Goal: Transaction & Acquisition: Download file/media

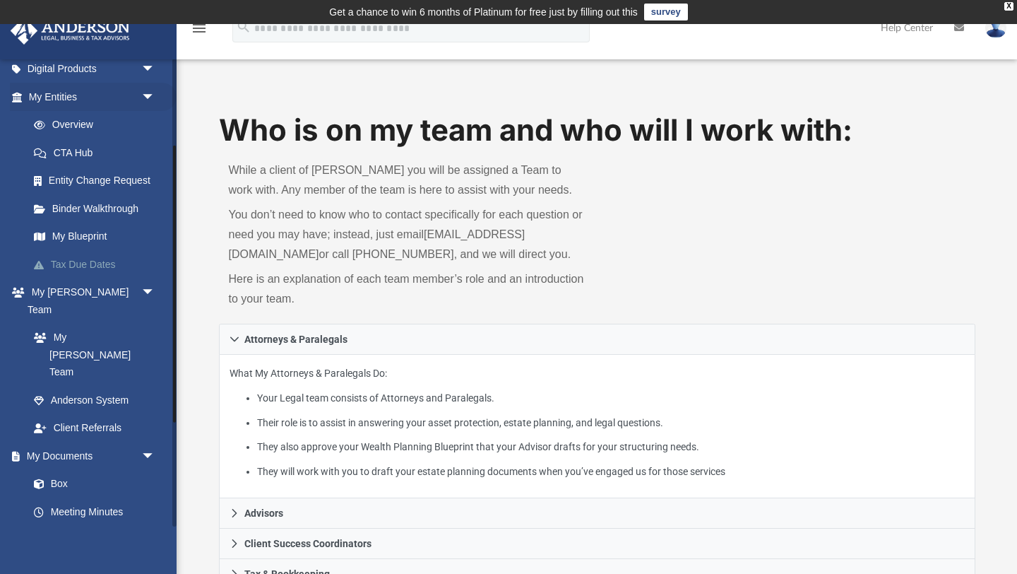
scroll to position [158, 0]
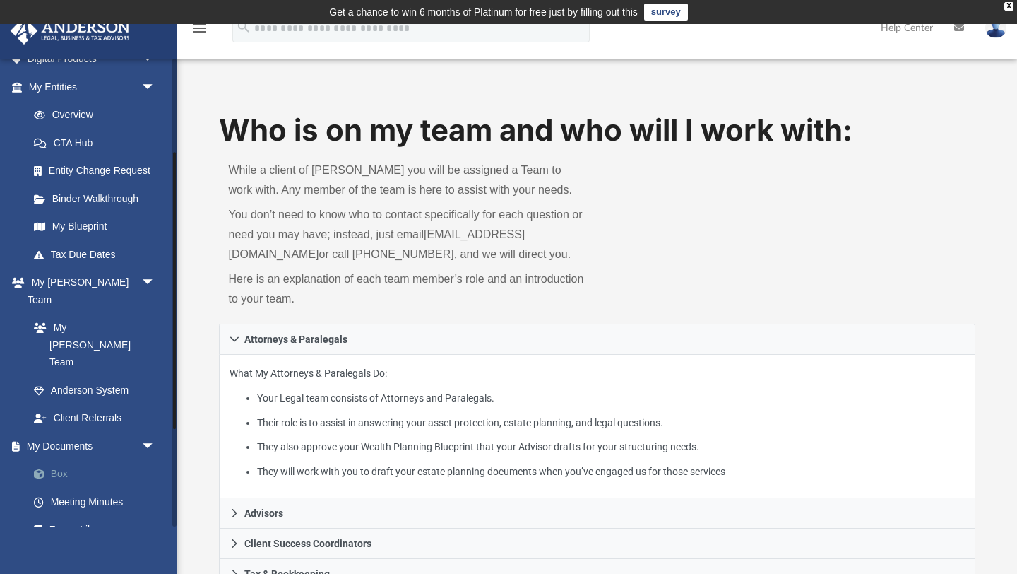
click at [90, 460] on link "Box" at bounding box center [98, 474] width 157 height 28
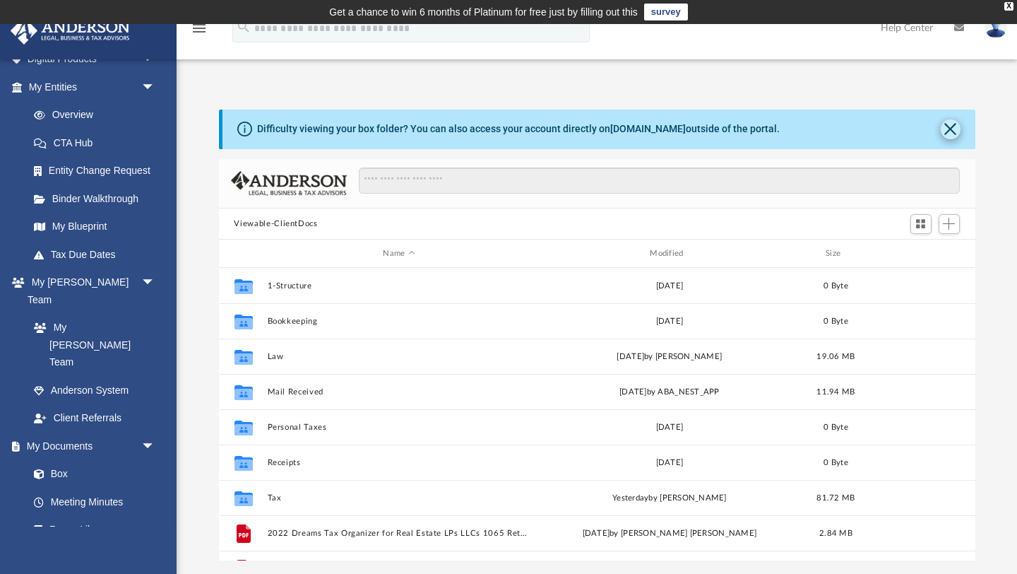
scroll to position [321, 757]
click at [952, 134] on button "Close" at bounding box center [951, 129] width 20 height 20
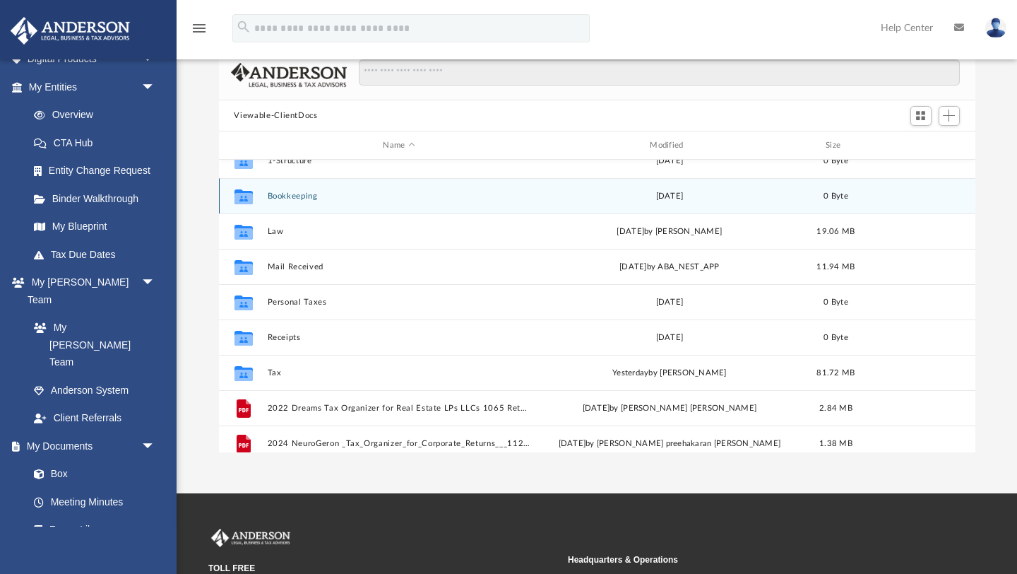
scroll to position [25, 0]
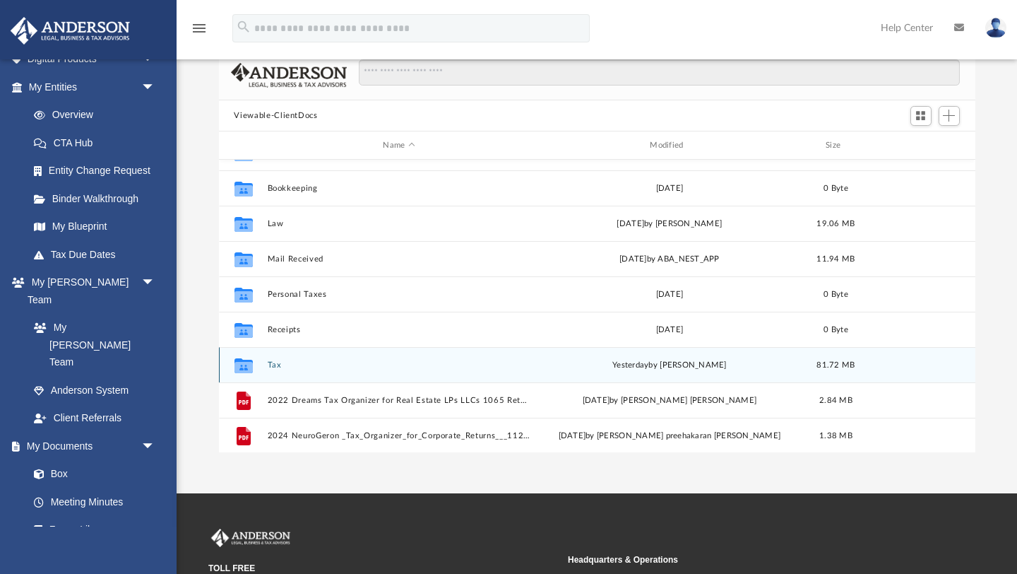
click at [635, 361] on span "yesterday" at bounding box center [630, 365] width 36 height 8
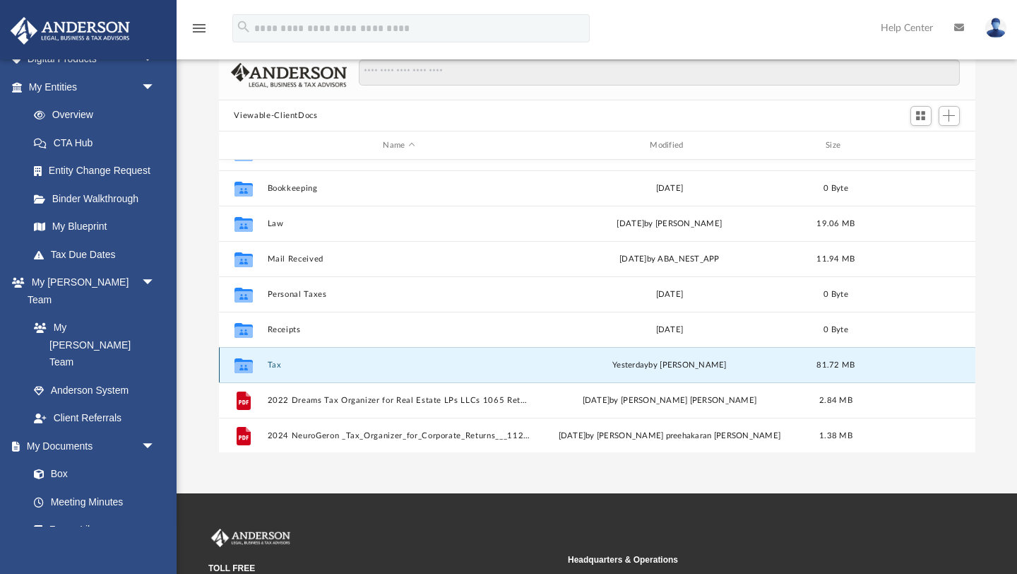
click at [280, 369] on div "Collaborated Folder Tax [DATE] by [PERSON_NAME] 81.72 MB" at bounding box center [597, 364] width 757 height 35
click at [243, 366] on icon "grid" at bounding box center [243, 367] width 18 height 11
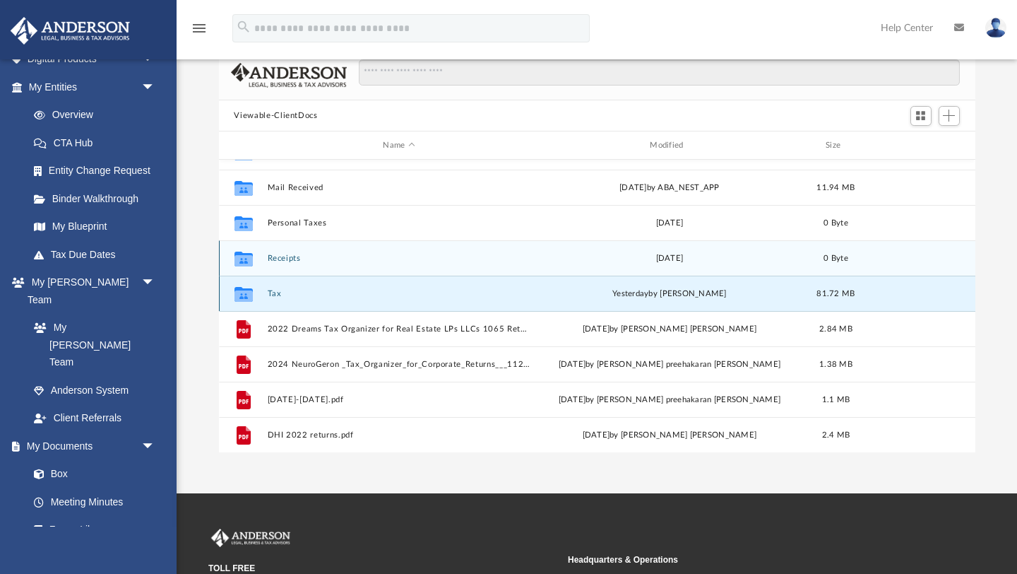
scroll to position [101, 0]
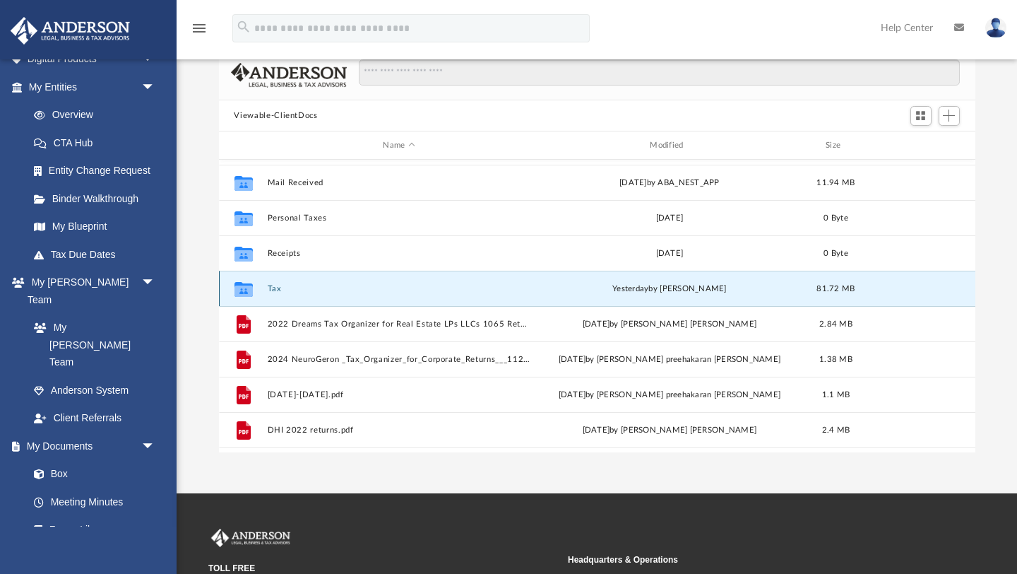
click at [326, 288] on button "Tax" at bounding box center [399, 288] width 264 height 9
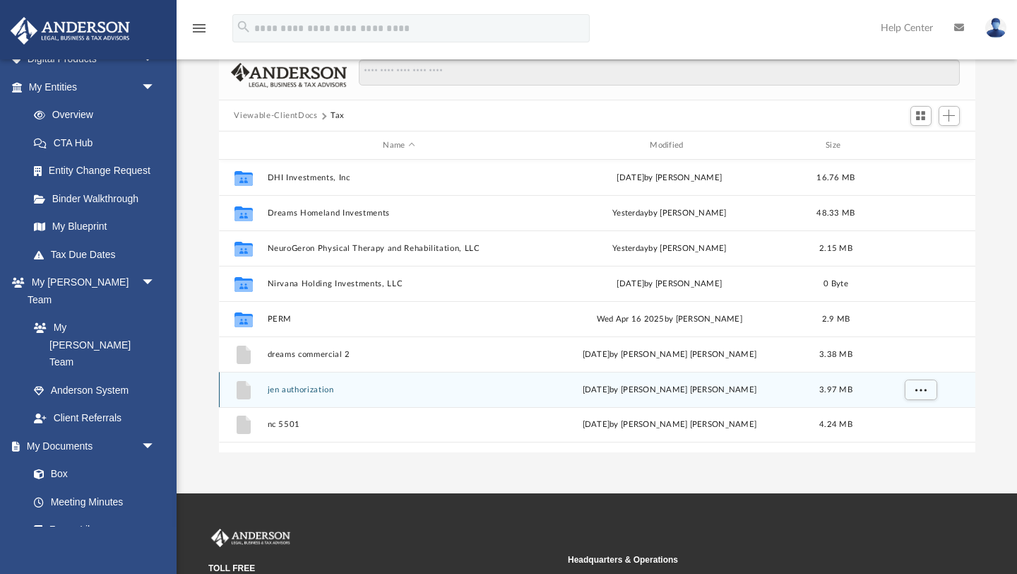
scroll to position [0, 0]
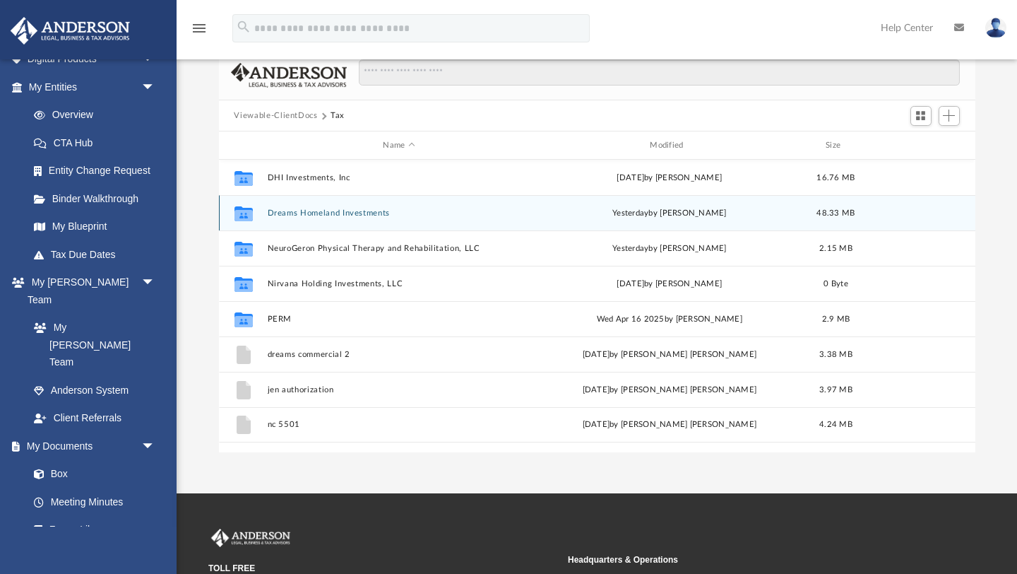
click at [304, 221] on div "Collaborated Folder Dreams Homeland Investments yesterday by Kim Yoder 48.33 MB" at bounding box center [597, 212] width 757 height 35
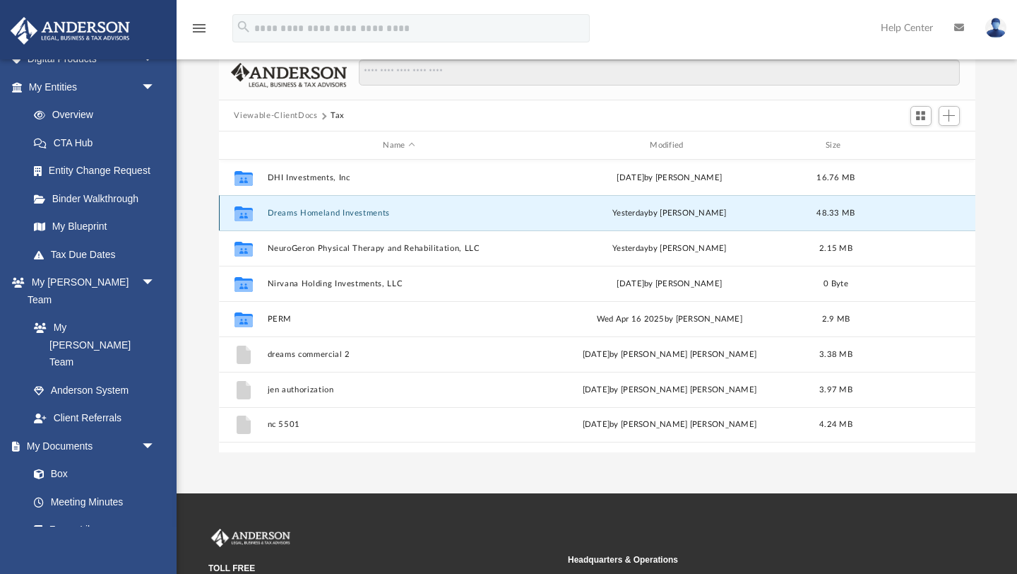
click at [304, 221] on div "Collaborated Folder Dreams Homeland Investments yesterday by Kim Yoder 48.33 MB" at bounding box center [597, 212] width 757 height 35
click at [273, 213] on button "Dreams Homeland Investments" at bounding box center [399, 212] width 264 height 9
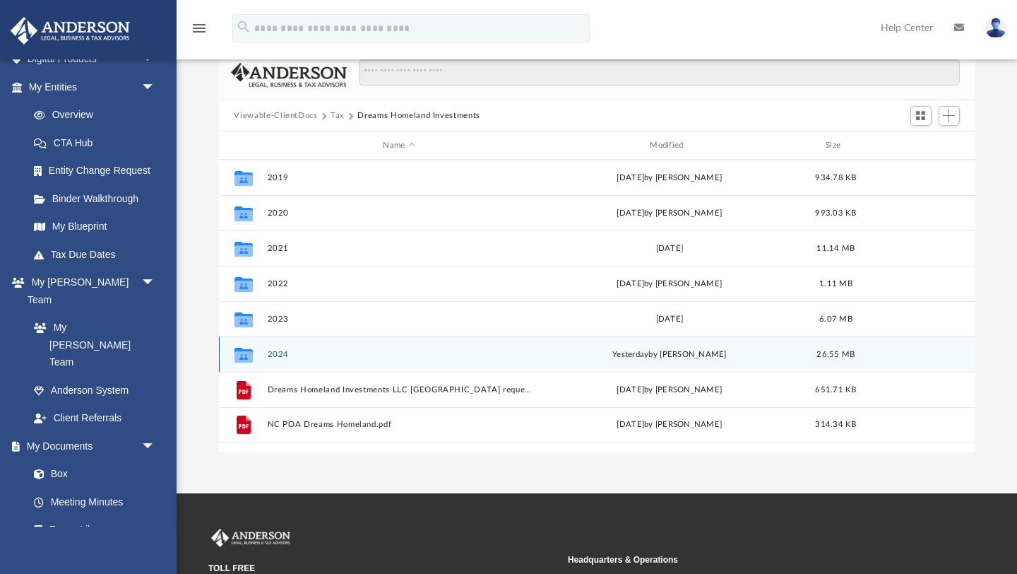
click at [295, 359] on div "Collaborated Folder 2024 yesterday by Kim Yoder 26.55 MB" at bounding box center [597, 353] width 757 height 35
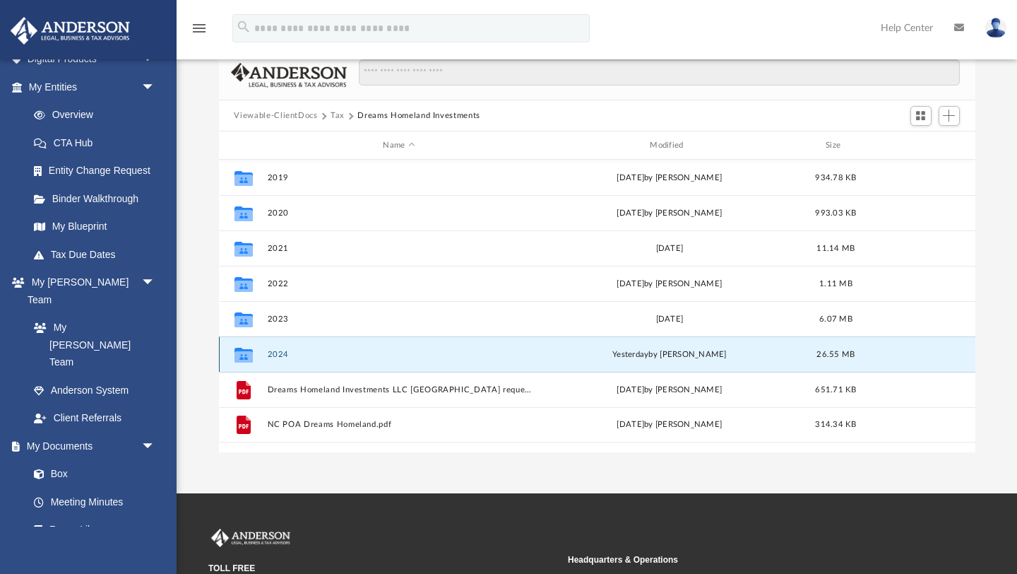
click at [295, 359] on div "Collaborated Folder 2024 yesterday by Kim Yoder 26.55 MB" at bounding box center [597, 353] width 757 height 35
click at [247, 357] on icon "grid" at bounding box center [243, 355] width 18 height 15
click at [561, 357] on div "yesterday by Kim Yoder" at bounding box center [670, 354] width 264 height 13
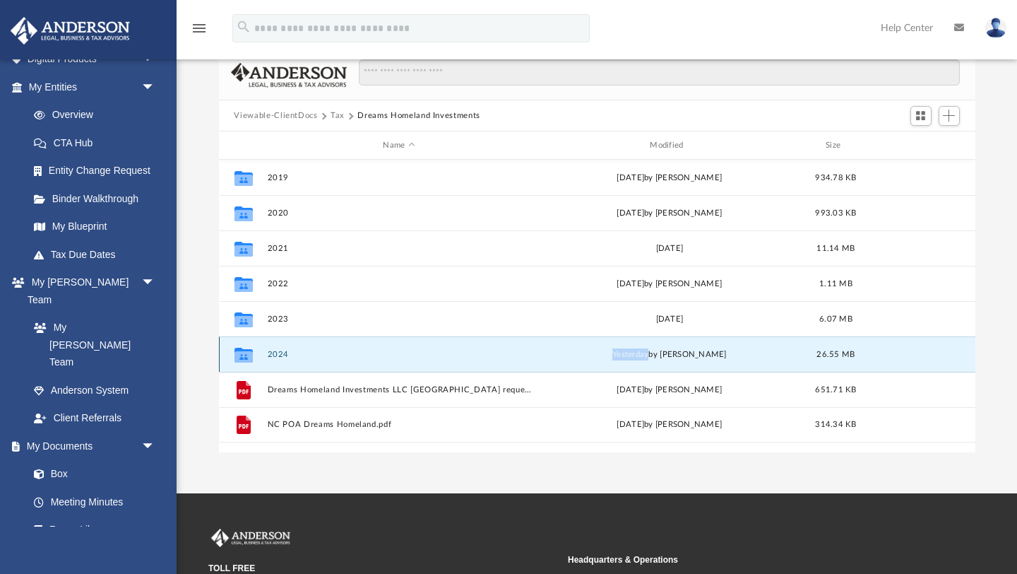
click at [561, 357] on div "yesterday by Kim Yoder" at bounding box center [670, 354] width 264 height 13
click at [283, 358] on button "2024" at bounding box center [399, 354] width 264 height 9
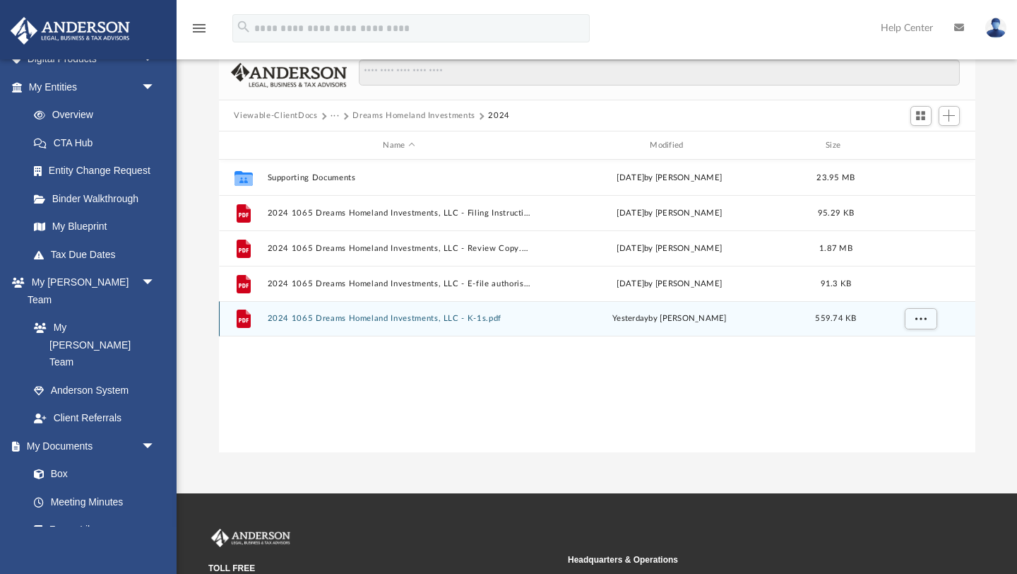
click at [425, 326] on div "File 2024 1065 Dreams Homeland Investments, LLC - K-1s.pdf yesterday by Kim Yod…" at bounding box center [597, 318] width 757 height 35
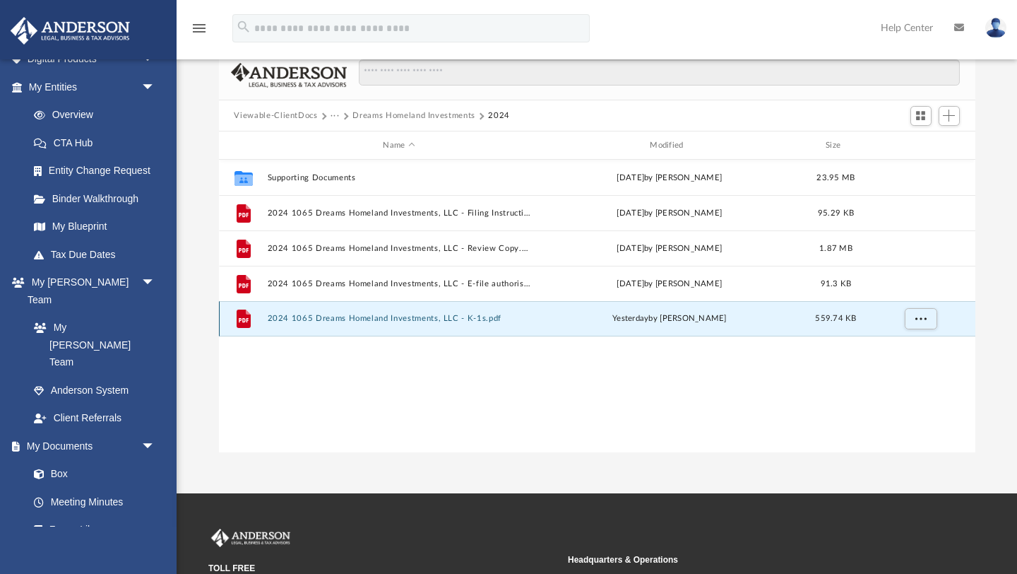
click at [425, 326] on div "File 2024 1065 Dreams Homeland Investments, LLC - K-1s.pdf yesterday by Kim Yod…" at bounding box center [597, 318] width 757 height 35
click at [294, 315] on button "2024 1065 Dreams Homeland Investments, LLC - K-1s.pdf" at bounding box center [399, 318] width 264 height 9
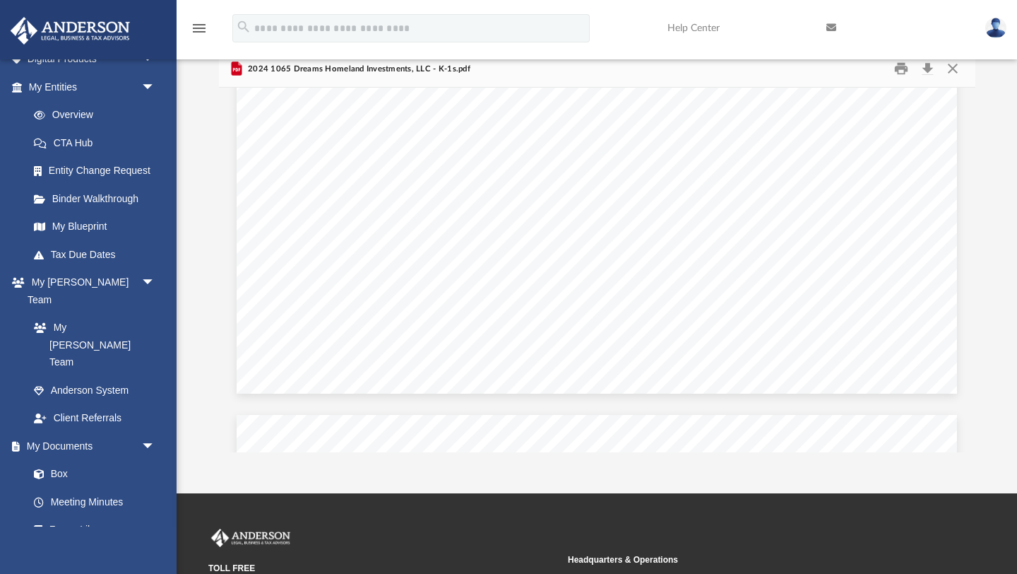
scroll to position [73545, 0]
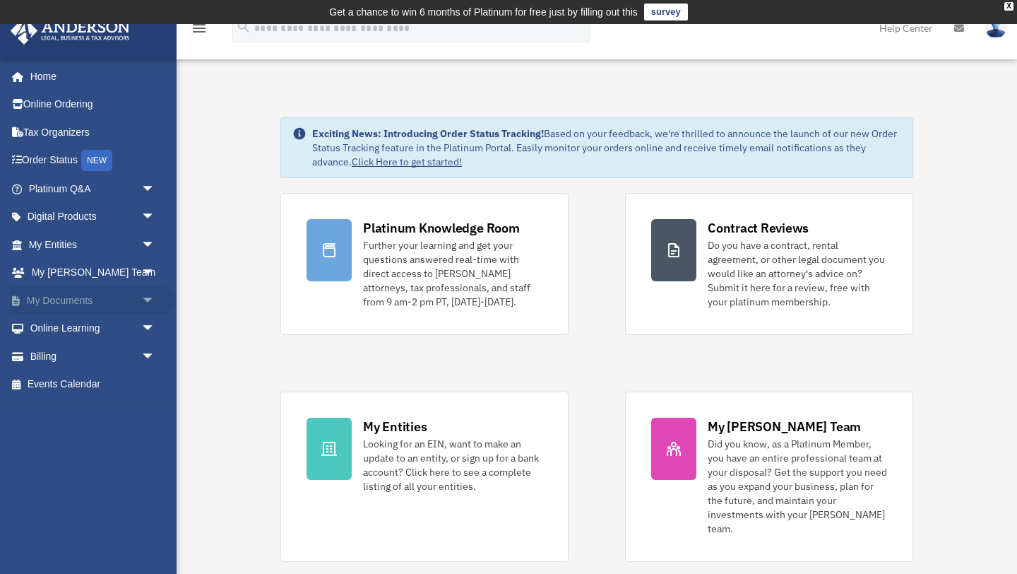
click at [62, 304] on link "My Documents arrow_drop_down" at bounding box center [93, 300] width 167 height 28
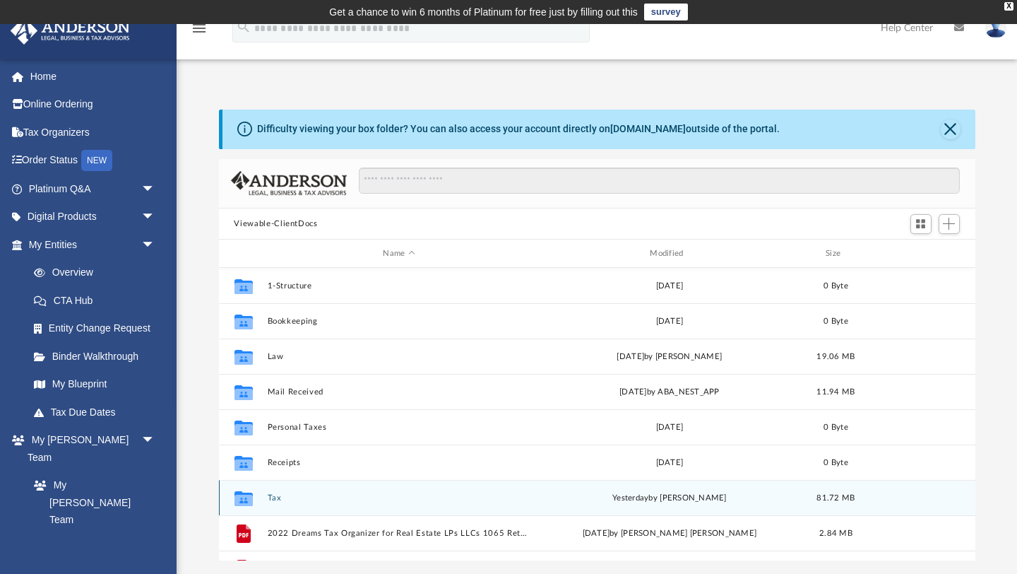
click at [247, 495] on icon "grid" at bounding box center [243, 500] width 18 height 11
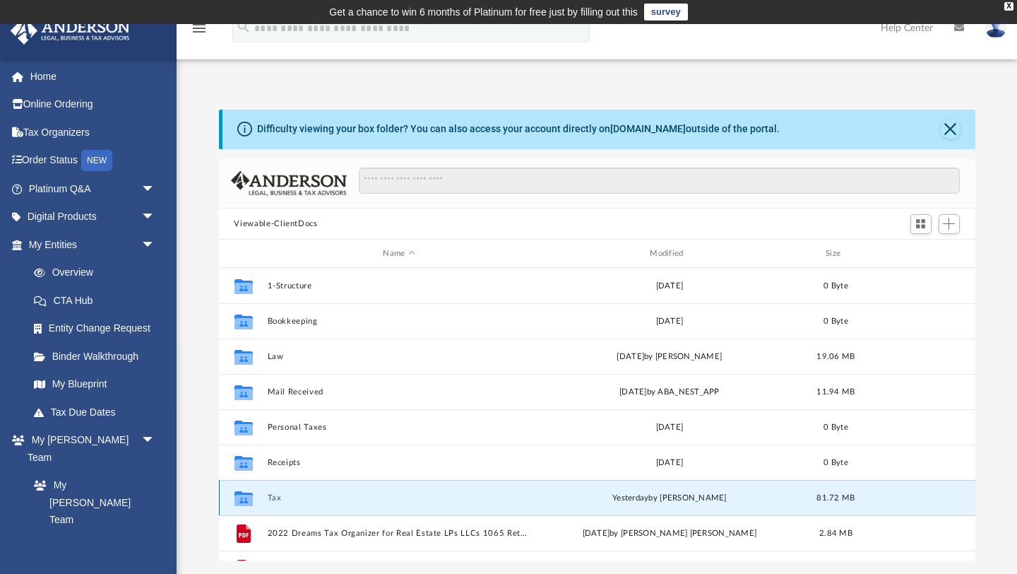
click at [247, 495] on icon "grid" at bounding box center [243, 500] width 18 height 11
click at [294, 500] on button "Tax" at bounding box center [399, 497] width 264 height 9
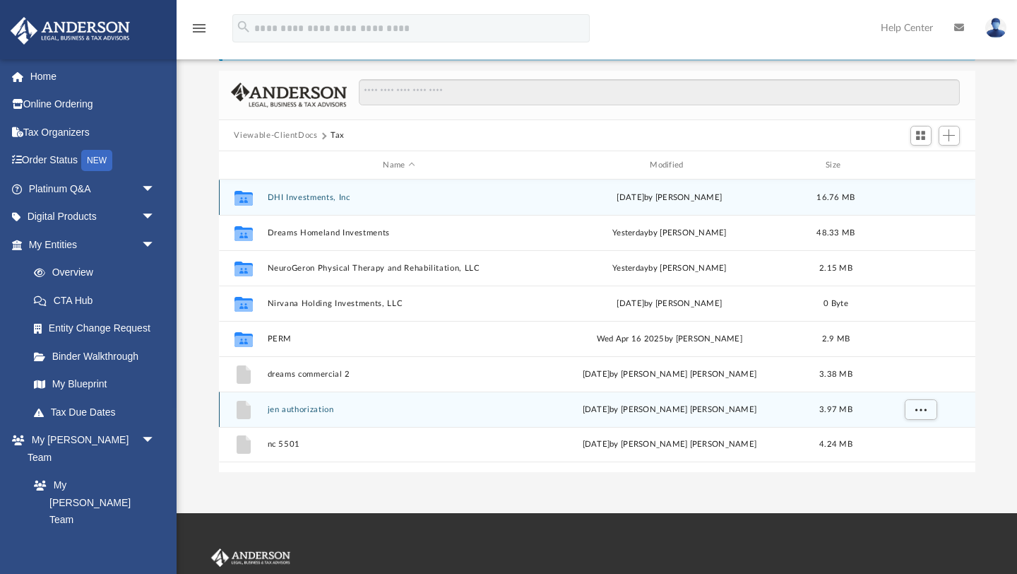
scroll to position [94, 0]
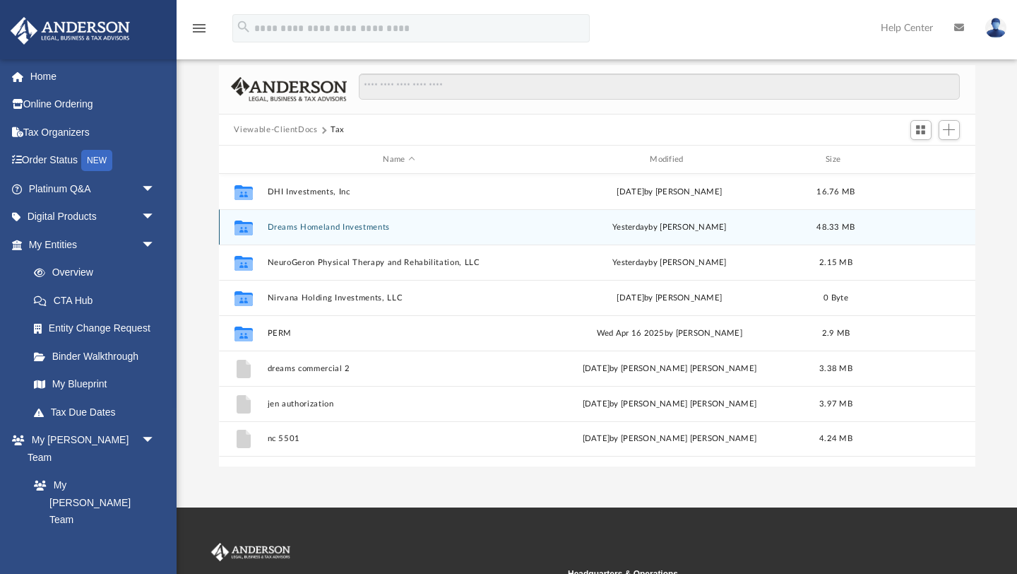
click at [264, 231] on div "Collaborated Folder Dreams Homeland Investments [DATE] by [PERSON_NAME] 48.33 MB" at bounding box center [597, 226] width 757 height 35
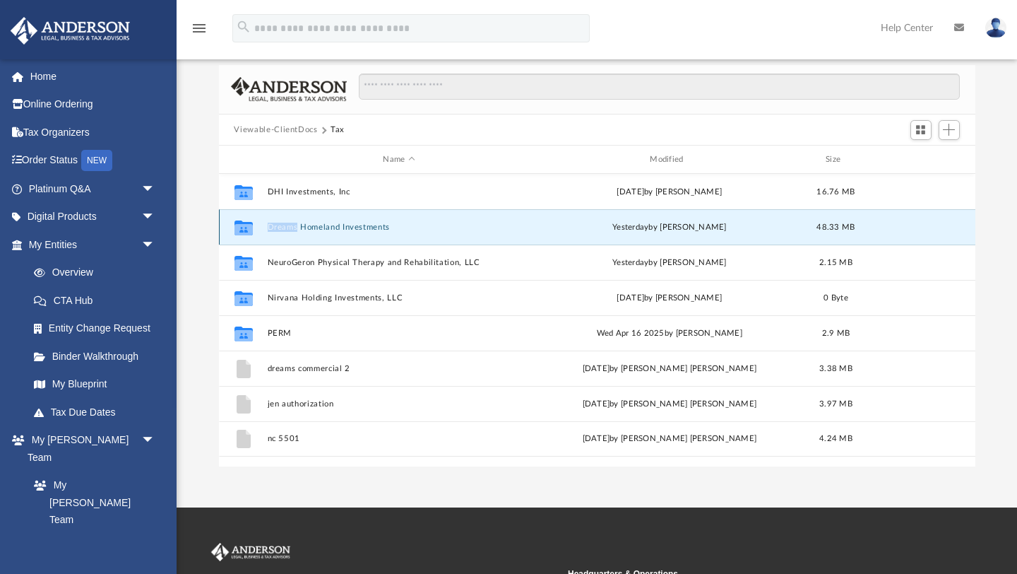
click at [264, 231] on div "Collaborated Folder Dreams Homeland Investments [DATE] by [PERSON_NAME] 48.33 MB" at bounding box center [597, 226] width 757 height 35
click at [239, 223] on icon "grid" at bounding box center [243, 227] width 18 height 15
click at [239, 222] on icon "grid" at bounding box center [243, 227] width 18 height 15
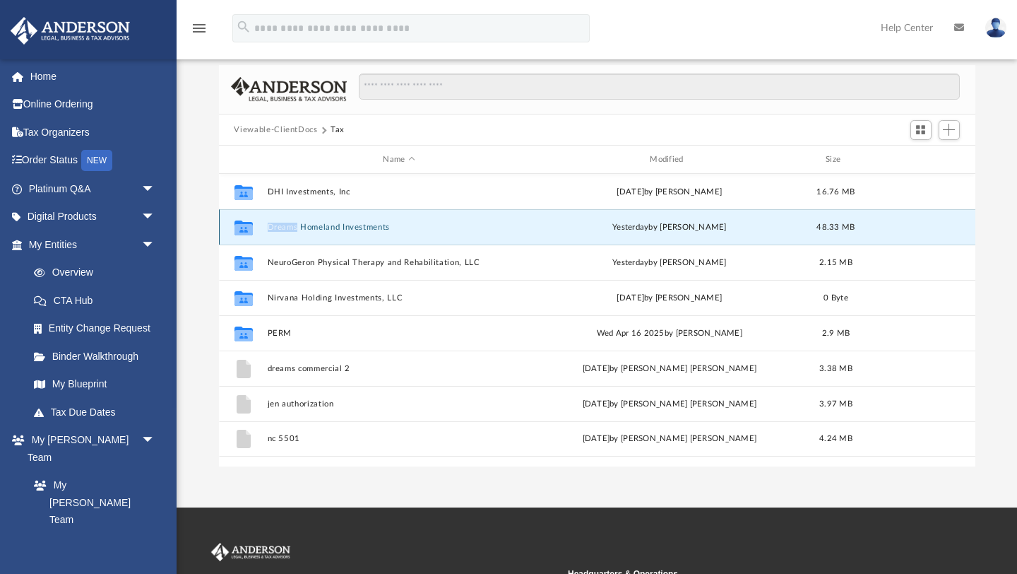
click at [357, 225] on button "Dreams Homeland Investments" at bounding box center [399, 227] width 264 height 9
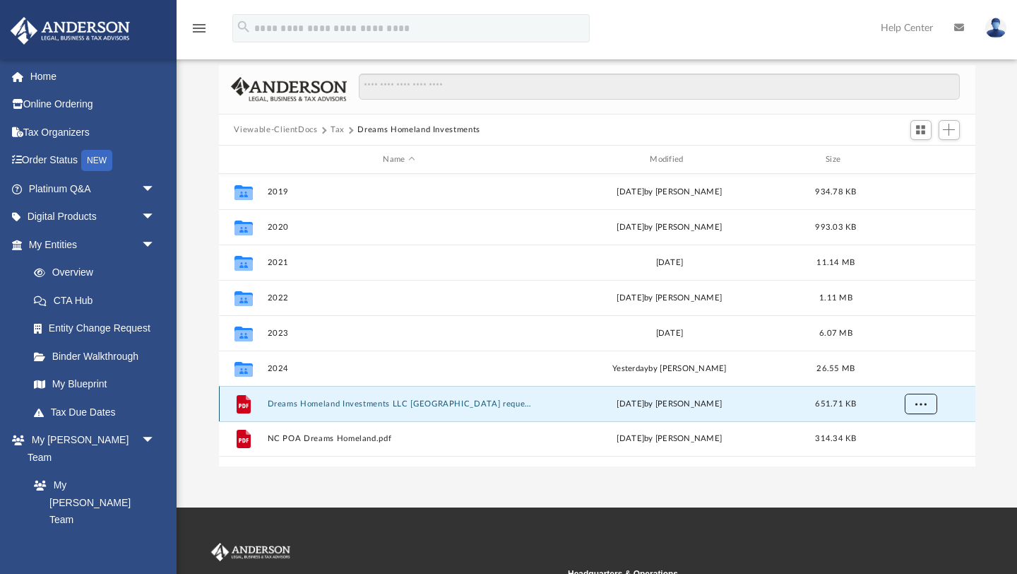
click at [917, 405] on span "More options" at bounding box center [920, 404] width 11 height 8
click at [917, 454] on li "Download" at bounding box center [907, 454] width 41 height 15
click at [917, 408] on span "More options" at bounding box center [920, 404] width 11 height 8
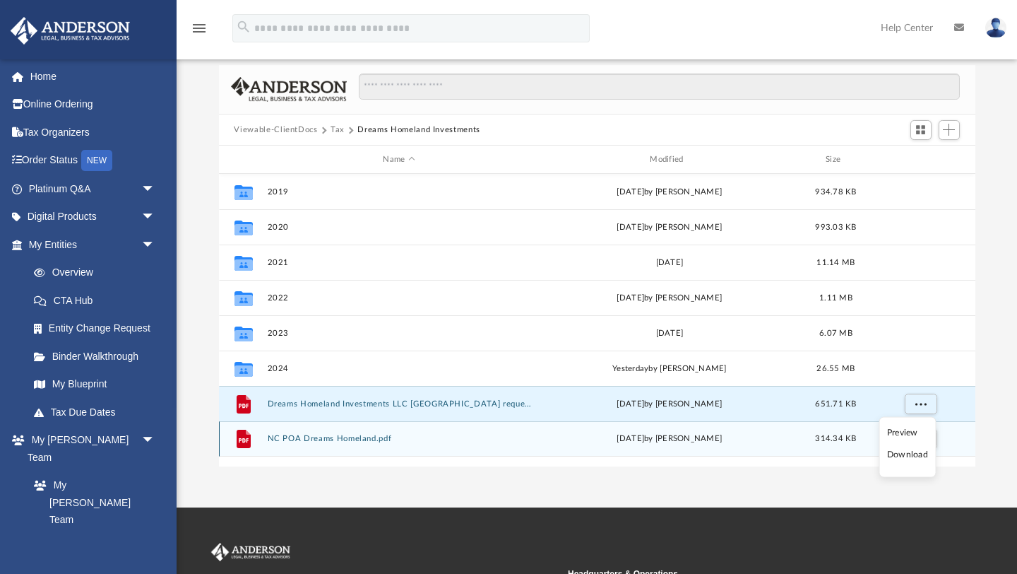
click at [425, 427] on div "File NC POA Dreams Homeland.pdf Fri Jul 8 2022 by Jennifer Phipps 314.34 KB" at bounding box center [597, 438] width 757 height 35
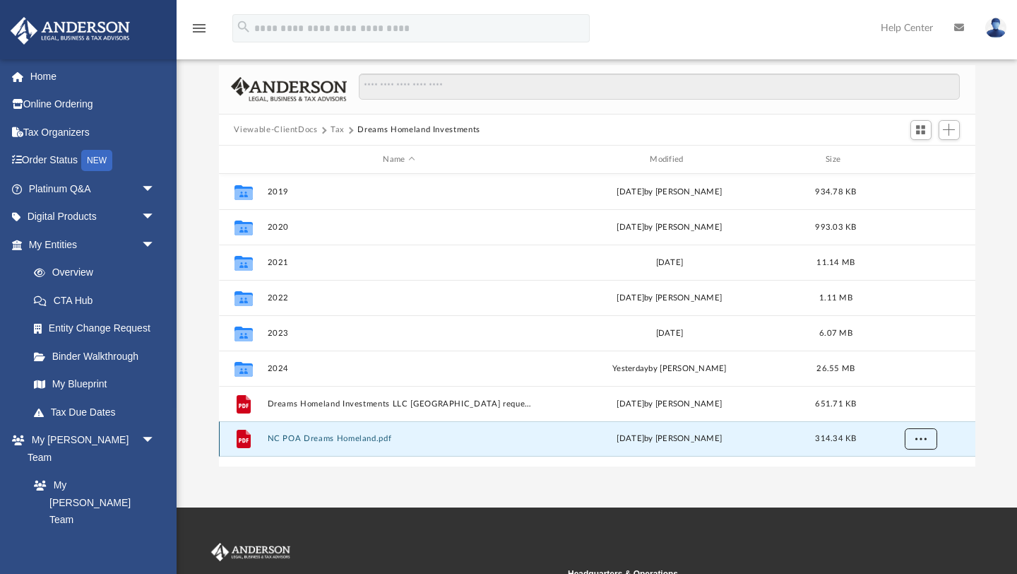
click at [918, 434] on span "More options" at bounding box center [920, 438] width 11 height 8
click at [897, 492] on li "Download" at bounding box center [907, 489] width 41 height 15
click at [918, 443] on button "More options" at bounding box center [920, 438] width 32 height 21
click at [691, 480] on div "App sreejesh_physio@hotmail.com Sign Out sreejesh_physio@hotmail.com Home Onlin…" at bounding box center [508, 218] width 1017 height 577
click at [913, 435] on button "More options" at bounding box center [920, 438] width 32 height 21
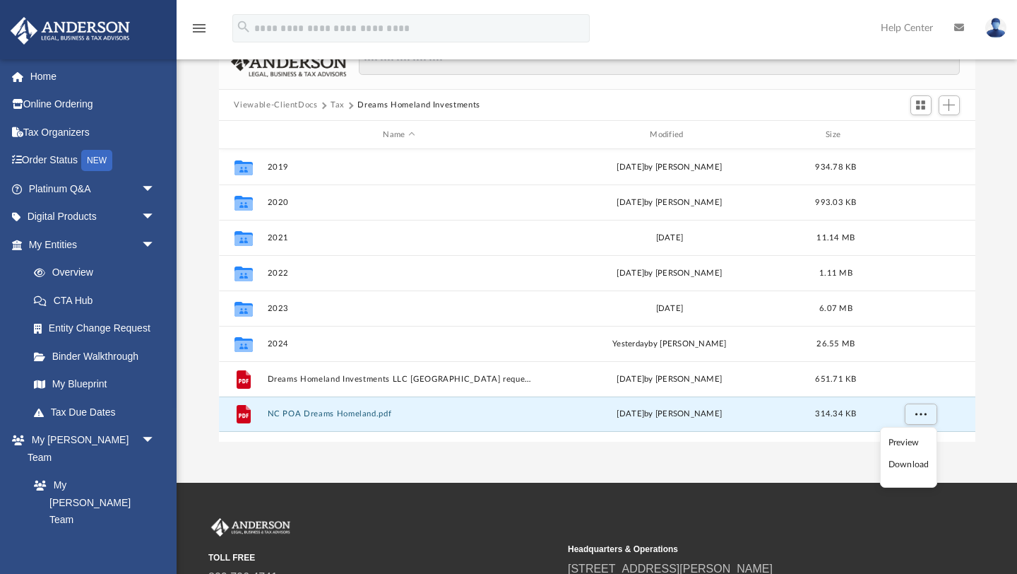
scroll to position [114, 0]
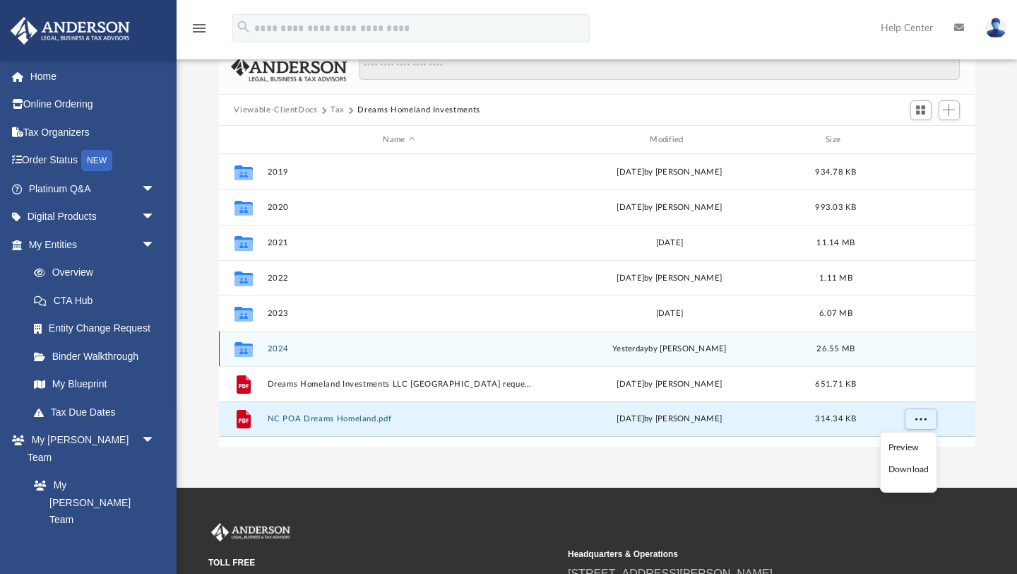
click at [279, 340] on div "Collaborated Folder 2024 yesterday by Kim Yoder 26.55 MB" at bounding box center [597, 348] width 757 height 35
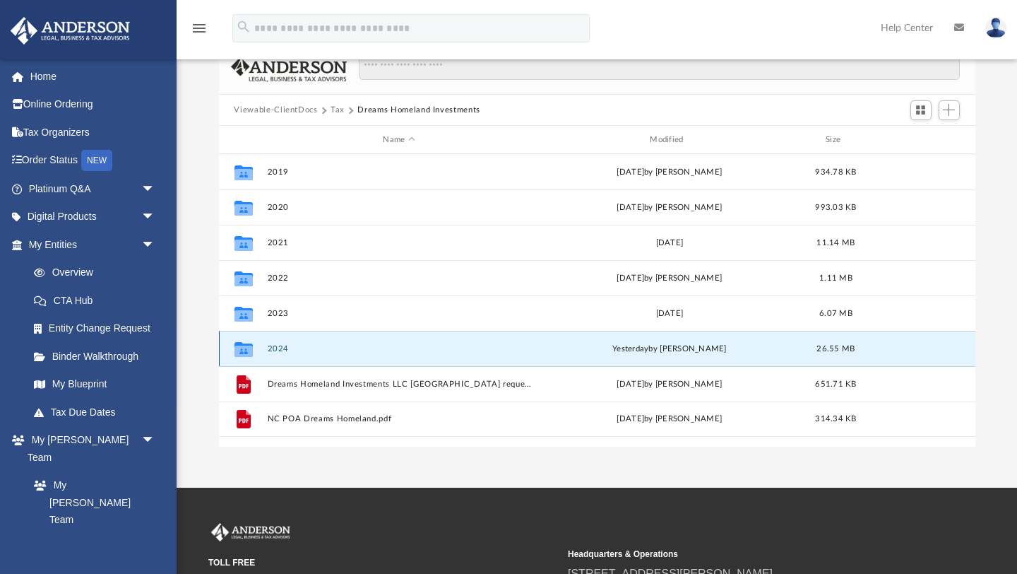
click at [273, 348] on button "2024" at bounding box center [399, 348] width 264 height 9
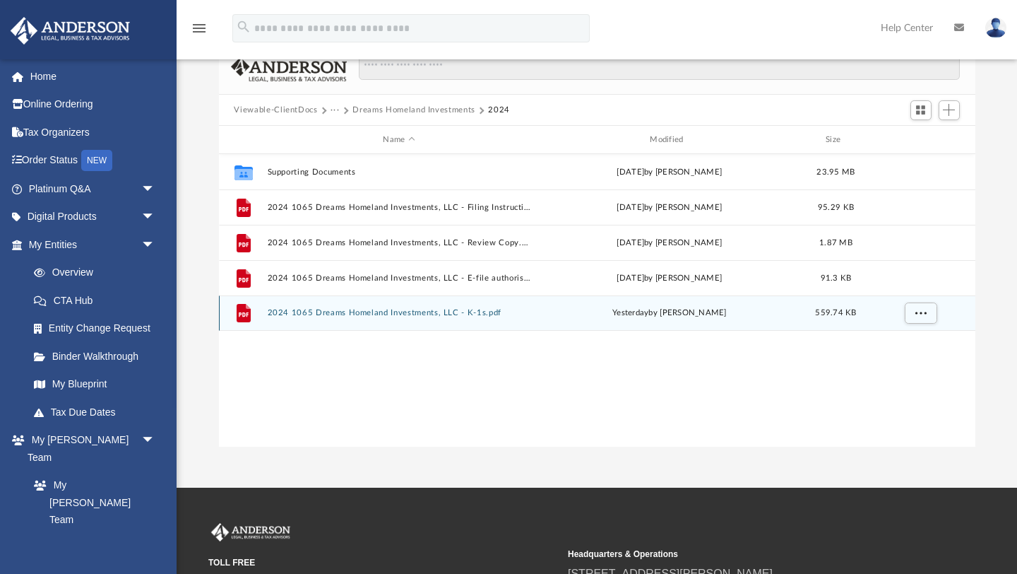
click at [236, 312] on icon "File" at bounding box center [243, 313] width 23 height 23
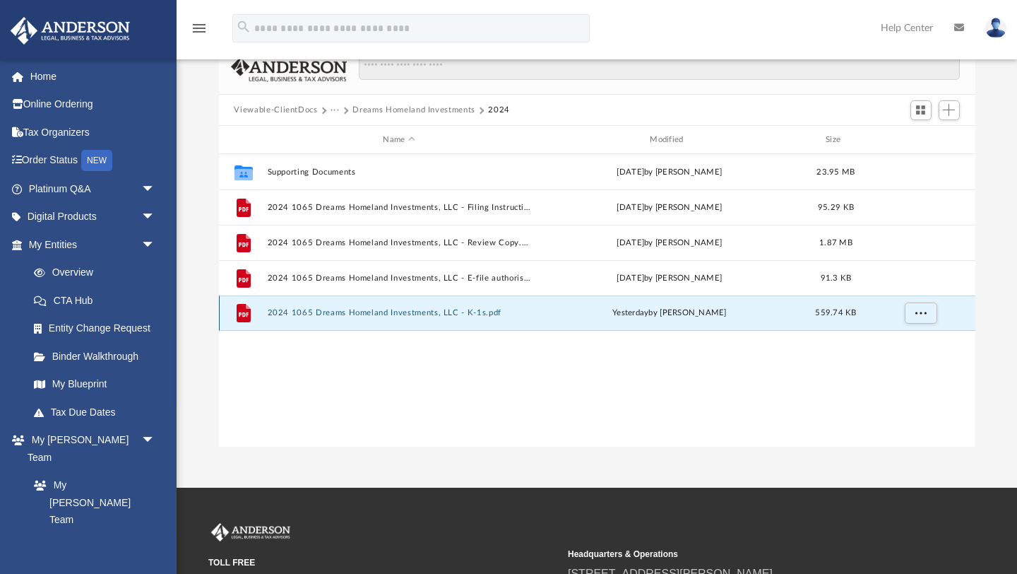
click at [236, 312] on icon "File" at bounding box center [243, 313] width 23 height 23
click at [304, 311] on button "2024 1065 Dreams Homeland Investments, LLC - K-1s.pdf" at bounding box center [399, 313] width 264 height 9
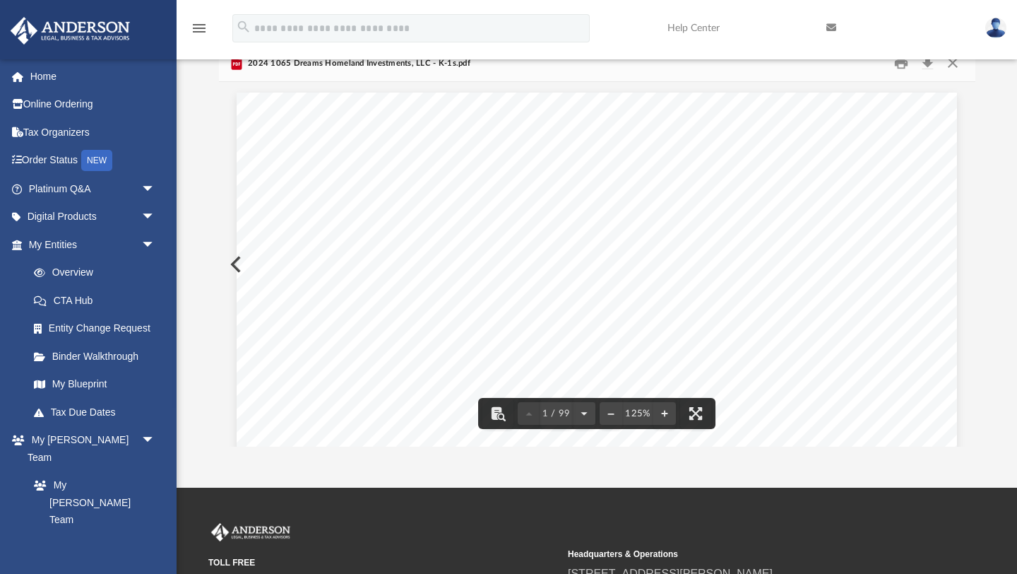
scroll to position [0, 0]
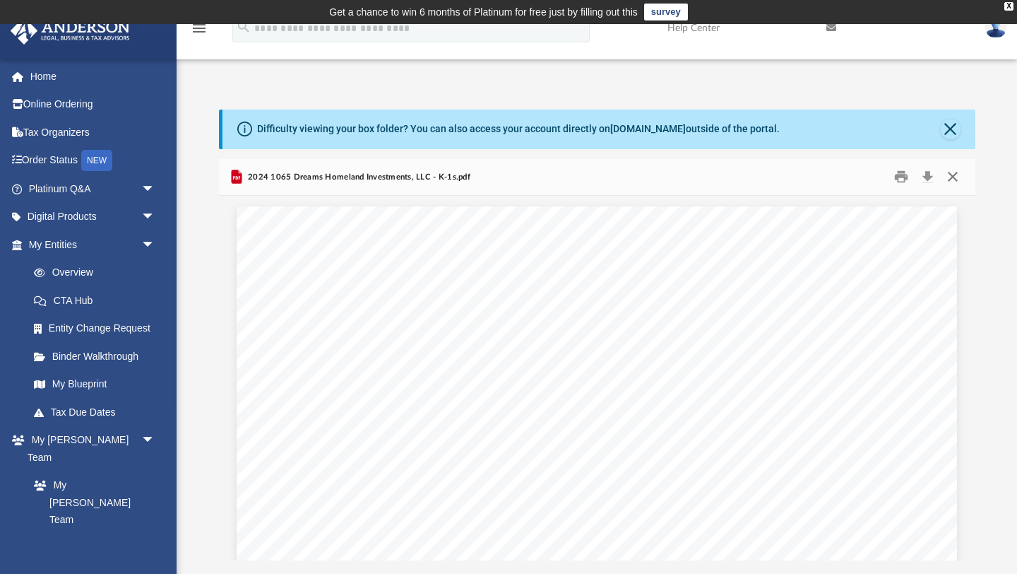
click at [951, 176] on button "Close" at bounding box center [952, 177] width 25 height 22
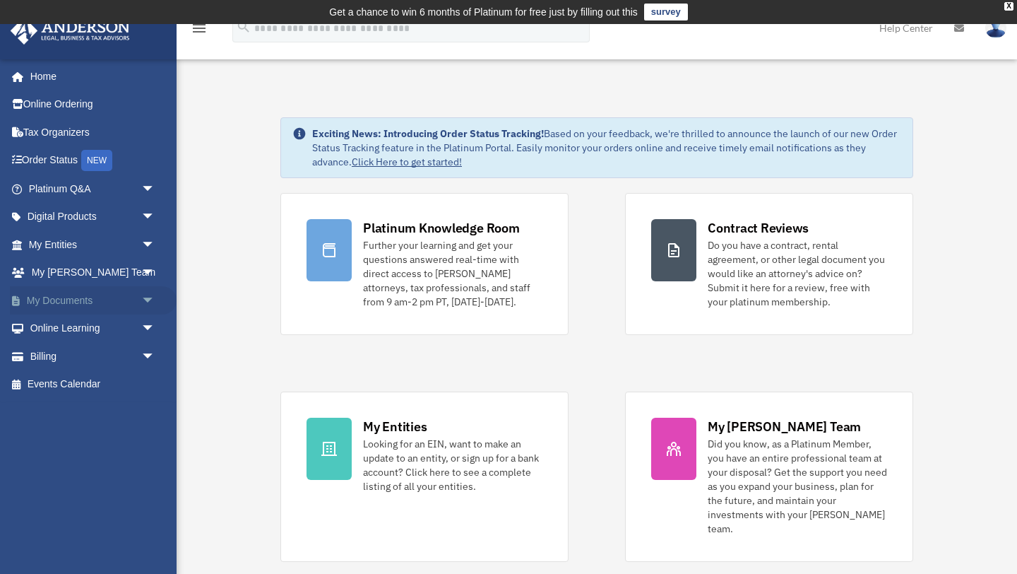
click at [54, 304] on link "My Documents arrow_drop_down" at bounding box center [93, 300] width 167 height 28
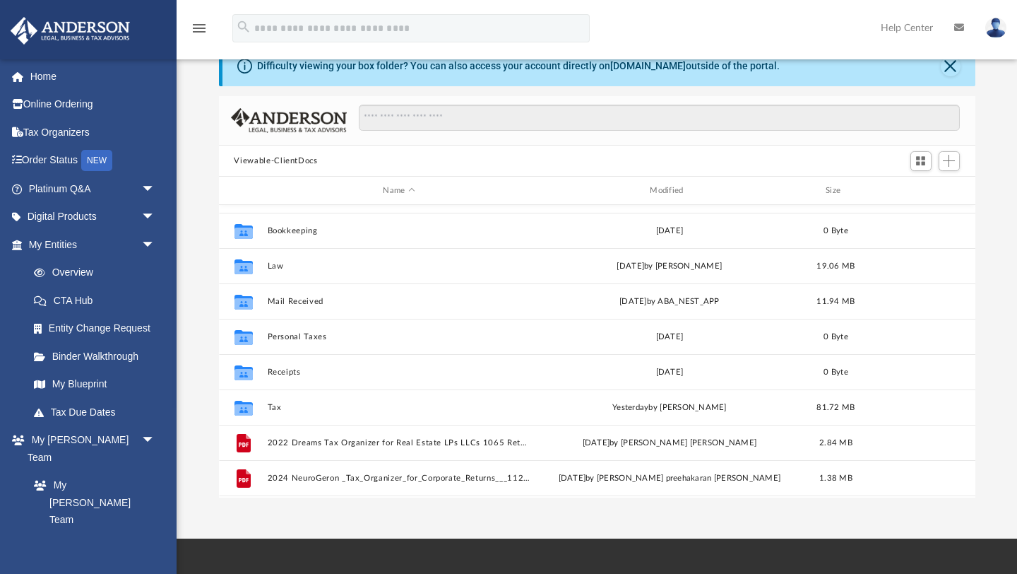
scroll to position [26, 0]
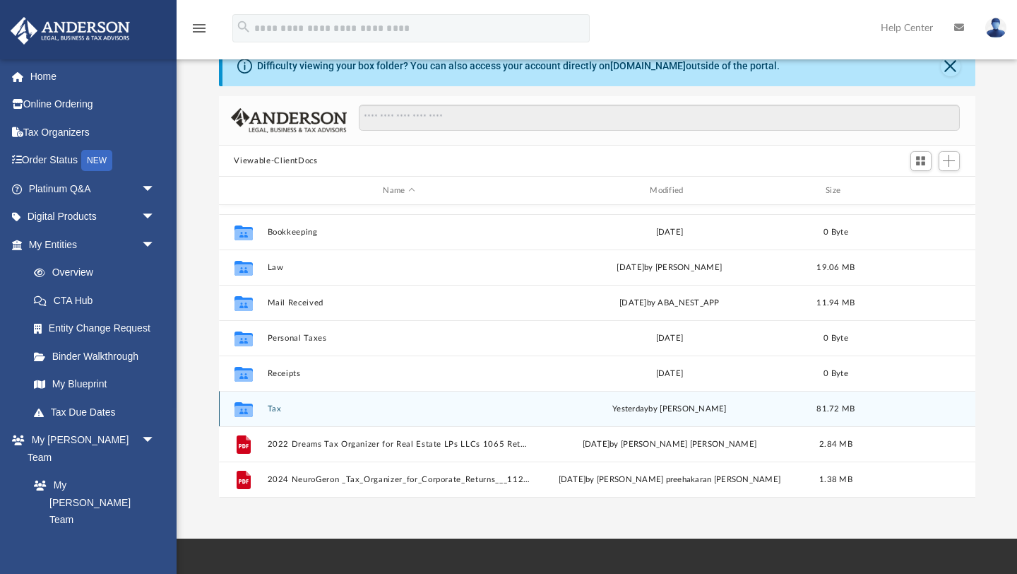
click at [239, 407] on icon "grid" at bounding box center [243, 410] width 18 height 11
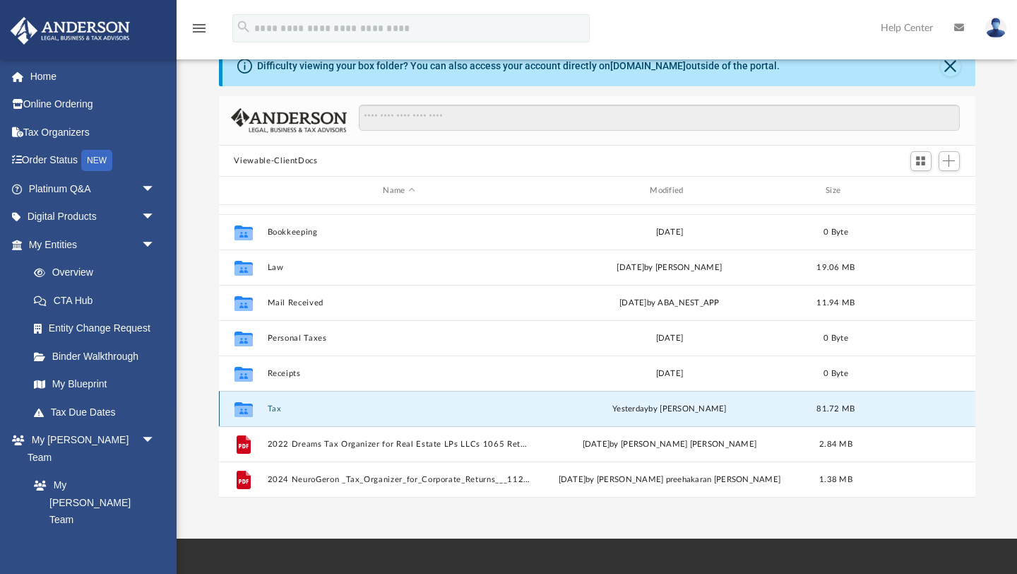
click at [239, 407] on icon "grid" at bounding box center [243, 410] width 18 height 11
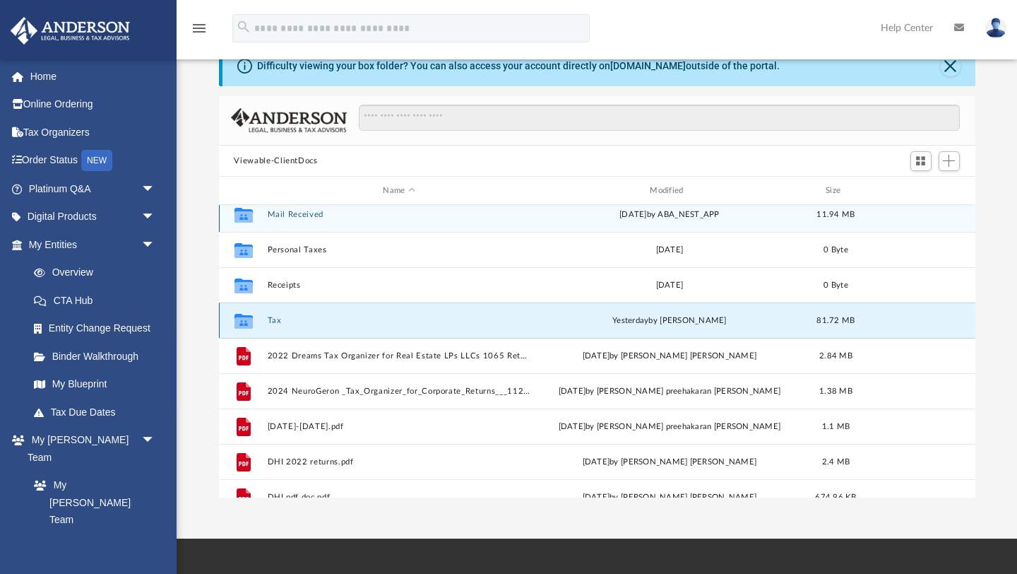
scroll to position [122, 0]
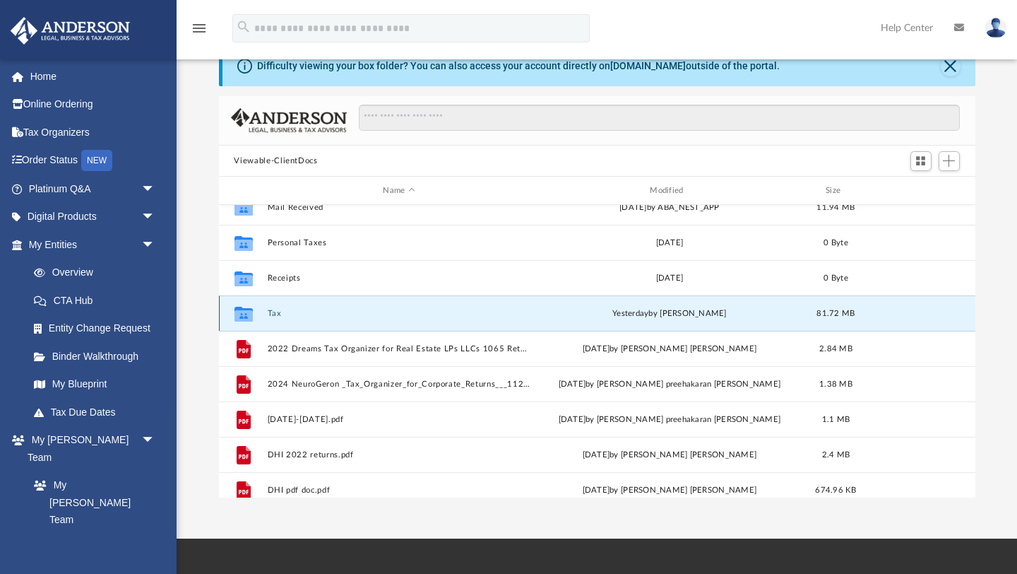
click at [289, 316] on button "Tax" at bounding box center [399, 313] width 264 height 9
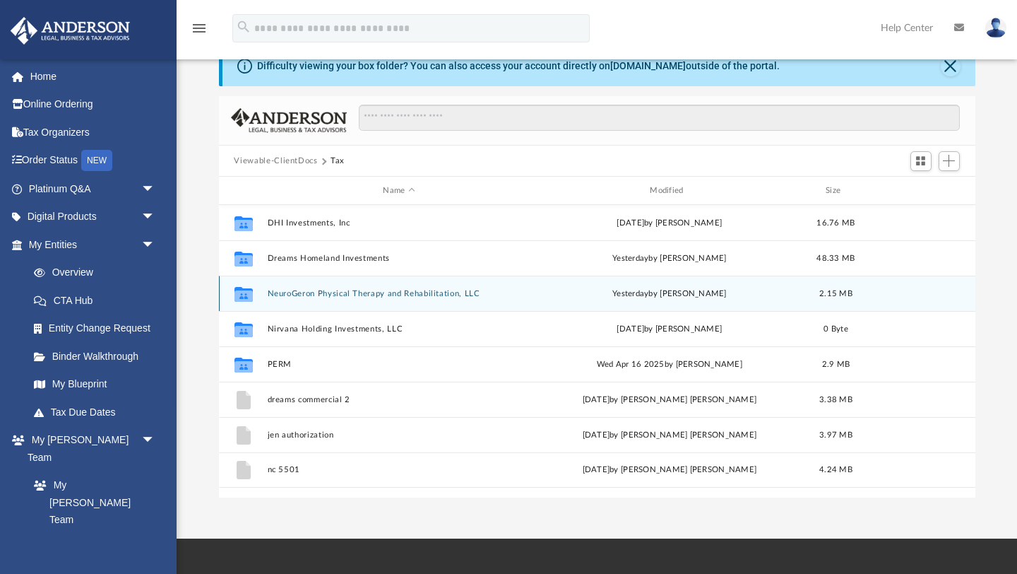
click at [237, 295] on icon "grid" at bounding box center [243, 295] width 18 height 11
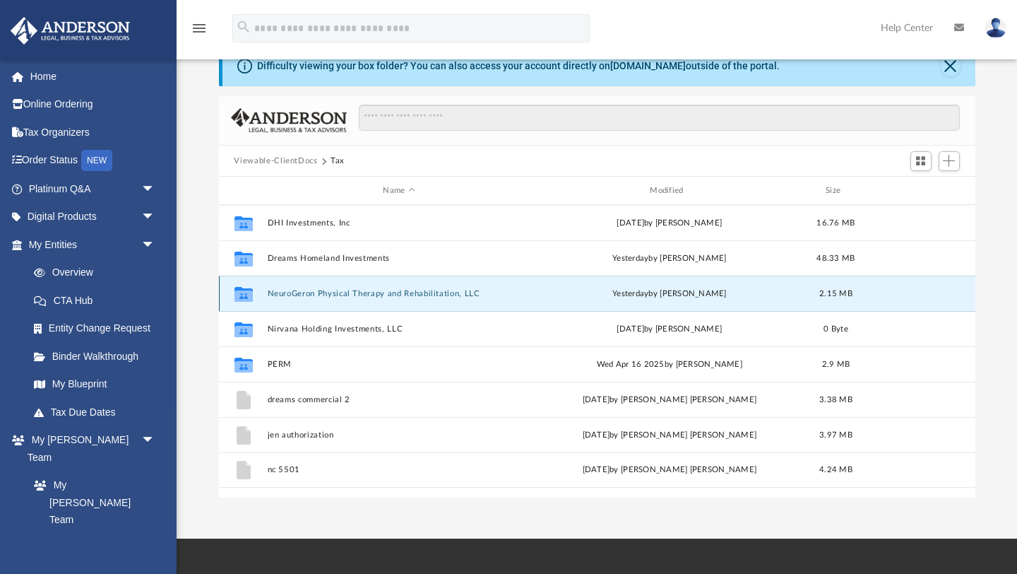
click at [237, 295] on icon "grid" at bounding box center [243, 295] width 18 height 11
click at [307, 295] on button "NeuroGeron Physical Therapy and Rehabilitation, LLC" at bounding box center [399, 293] width 264 height 9
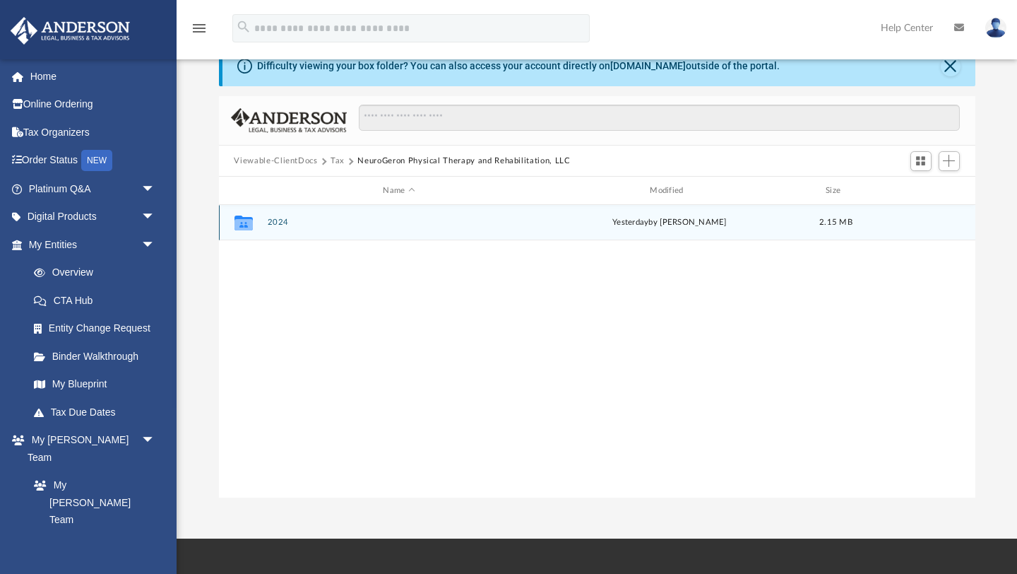
click at [237, 227] on icon "grid" at bounding box center [243, 224] width 18 height 11
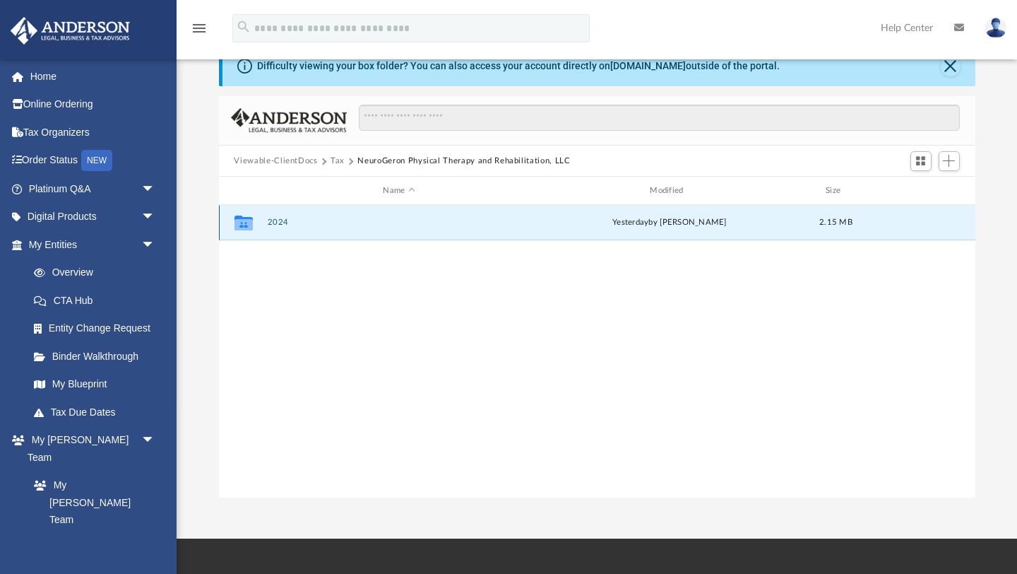
click at [250, 222] on icon "grid" at bounding box center [243, 224] width 18 height 11
click at [239, 225] on icon "grid" at bounding box center [243, 224] width 18 height 11
click at [274, 221] on button "2024" at bounding box center [399, 222] width 264 height 9
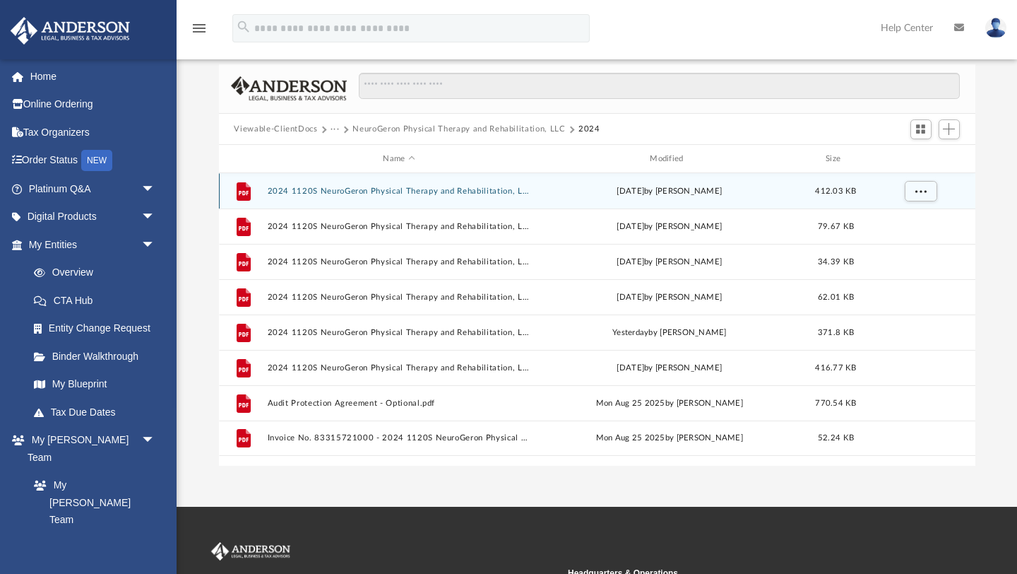
scroll to position [93, 0]
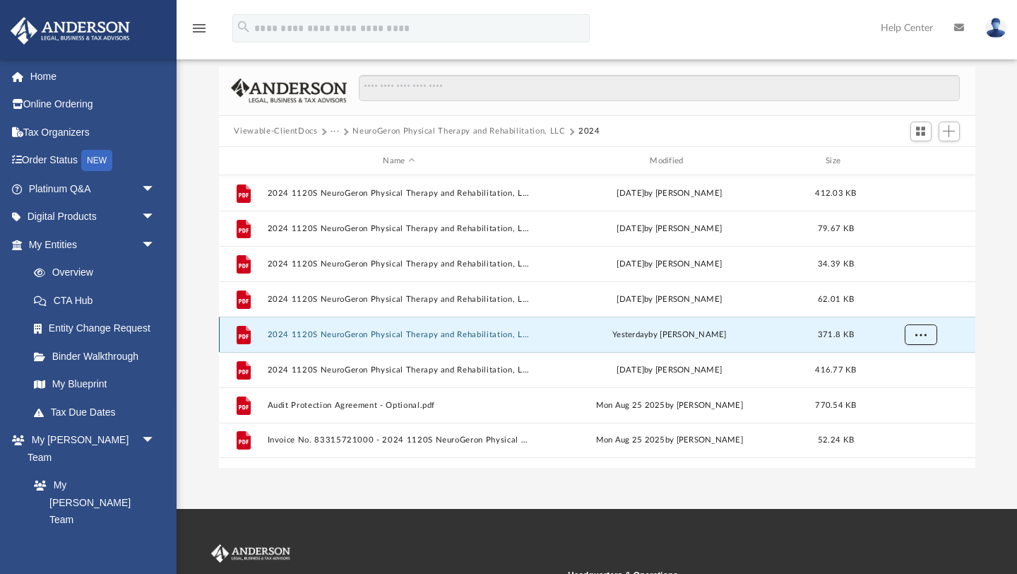
click at [923, 336] on span "More options" at bounding box center [920, 335] width 11 height 8
click at [911, 387] on li "Download" at bounding box center [907, 385] width 41 height 15
click at [917, 331] on span "More options" at bounding box center [920, 335] width 11 height 8
click at [989, 25] on img at bounding box center [995, 28] width 21 height 20
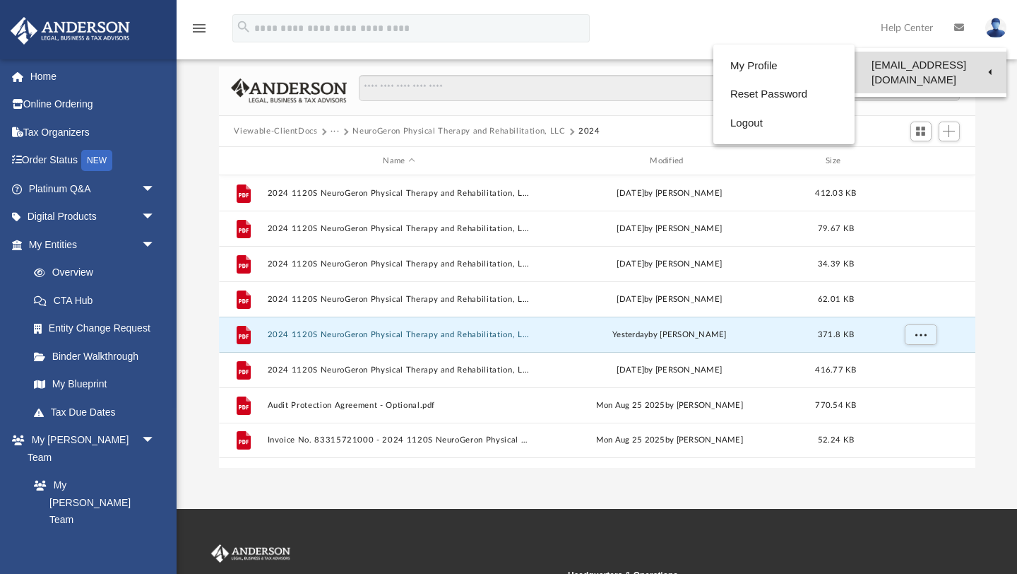
click at [973, 66] on link "[EMAIL_ADDRESS][DOMAIN_NAME]" at bounding box center [931, 73] width 152 height 42
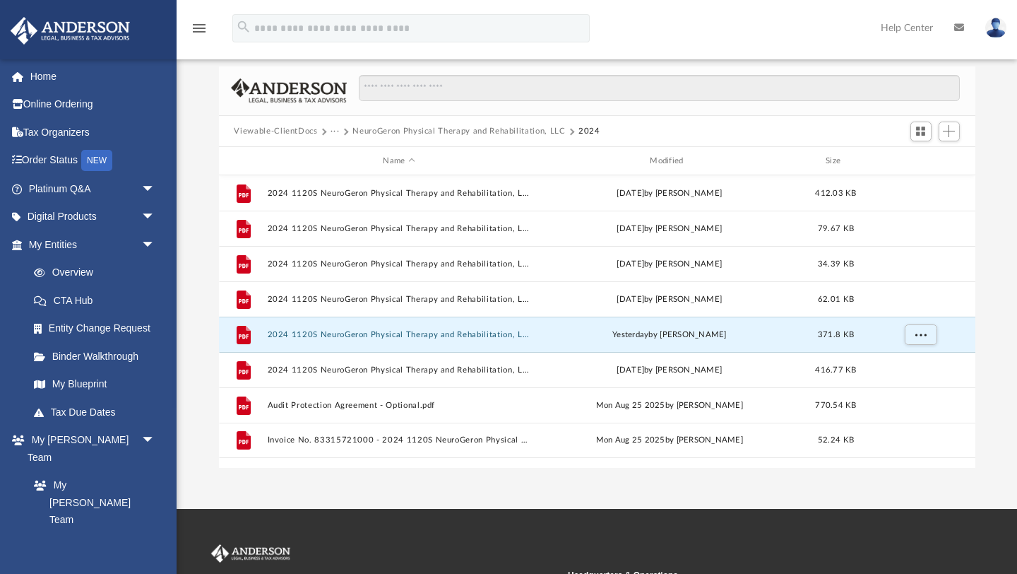
click at [990, 38] on link at bounding box center [996, 27] width 42 height 62
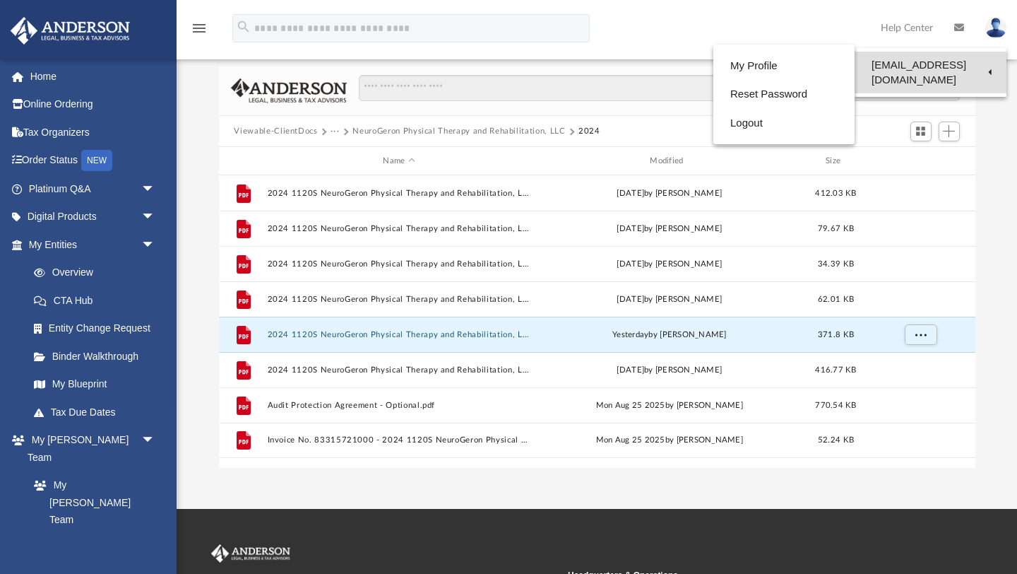
click at [963, 66] on link "[EMAIL_ADDRESS][DOMAIN_NAME]" at bounding box center [931, 73] width 152 height 42
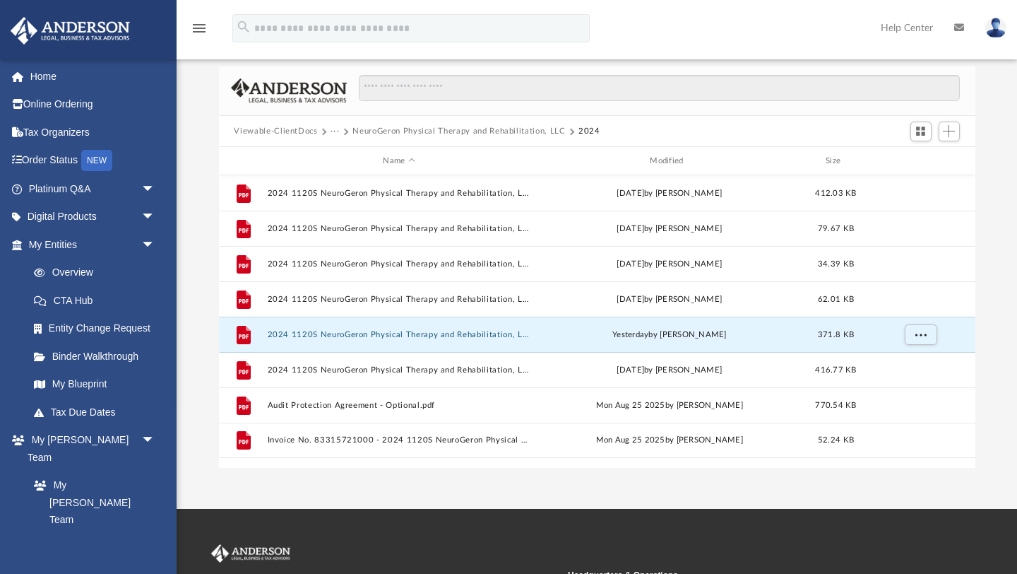
click at [985, 34] on link at bounding box center [996, 27] width 42 height 62
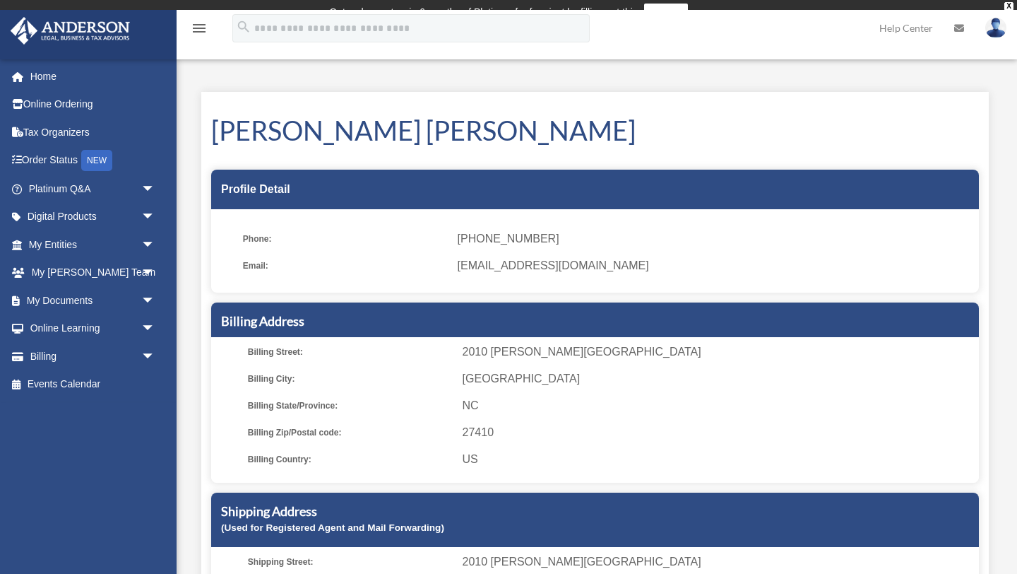
click at [997, 26] on img at bounding box center [995, 28] width 21 height 20
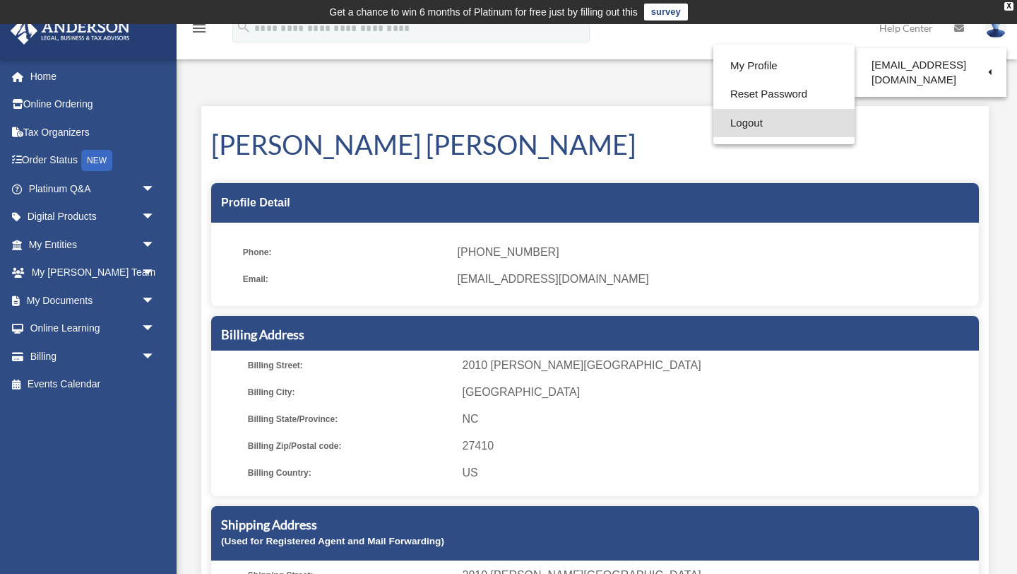
click at [753, 122] on link "Logout" at bounding box center [784, 123] width 141 height 29
